Goal: Information Seeking & Learning: Learn about a topic

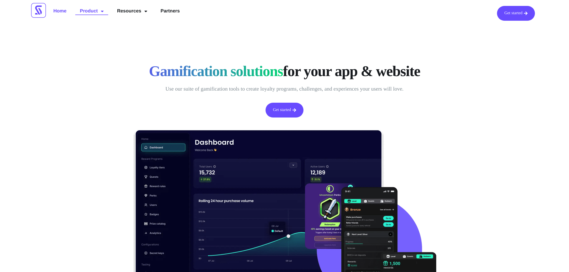
click at [90, 15] on link "Product" at bounding box center [91, 11] width 33 height 11
click at [118, 12] on link "Resources" at bounding box center [132, 11] width 39 height 11
click at [135, 13] on link "Resources" at bounding box center [132, 11] width 39 height 11
click at [163, 9] on link "Partners" at bounding box center [170, 11] width 28 height 11
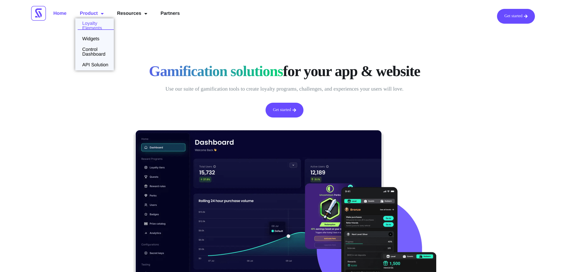
click at [96, 28] on link "Loyalty Elements" at bounding box center [94, 25] width 39 height 9
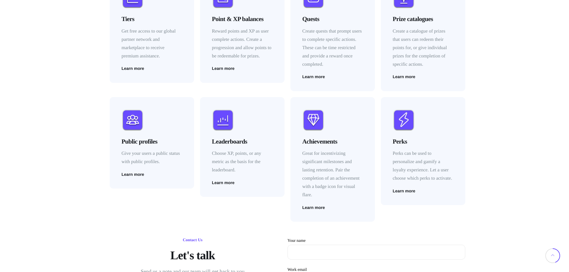
scroll to position [151, 0]
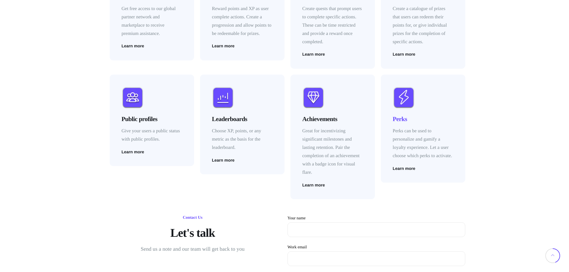
click at [397, 119] on h4 "Perks" at bounding box center [423, 119] width 61 height 9
click at [405, 169] on span "Learn more" at bounding box center [404, 169] width 23 height 4
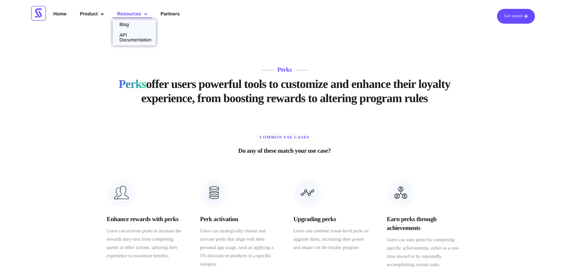
click at [146, 16] on span "Menu" at bounding box center [144, 14] width 6 height 11
click at [136, 12] on link "Resources" at bounding box center [132, 14] width 39 height 11
click at [134, 36] on link "API Documentation" at bounding box center [134, 36] width 43 height 9
click at [506, 19] on link "Get started" at bounding box center [516, 16] width 38 height 15
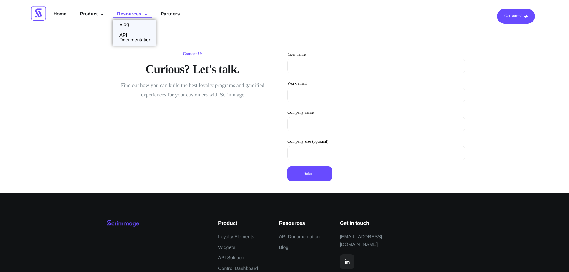
click at [138, 15] on link "Resources" at bounding box center [132, 14] width 39 height 11
click at [131, 34] on link "API Documentation" at bounding box center [134, 36] width 43 height 9
click at [128, 10] on link "Resources" at bounding box center [132, 14] width 39 height 11
click at [126, 25] on link "Blog" at bounding box center [123, 23] width 21 height 5
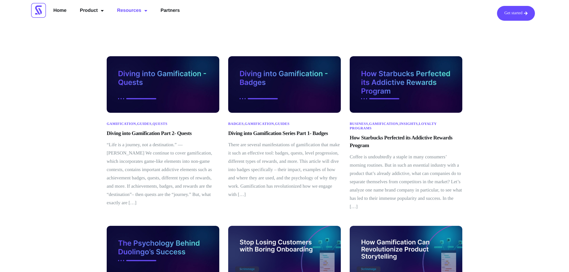
click at [36, 8] on img at bounding box center [38, 10] width 15 height 15
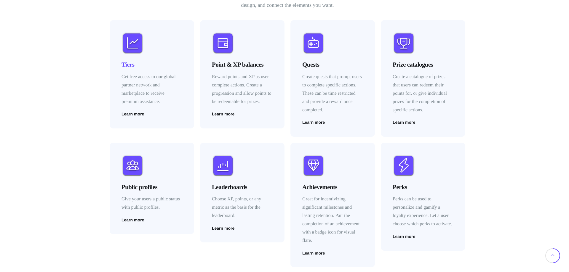
scroll to position [847, 0]
